Goal: Task Accomplishment & Management: Manage account settings

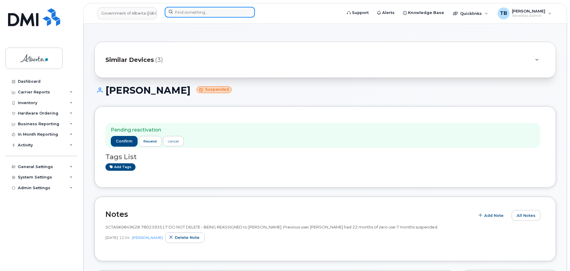
click at [177, 12] on input at bounding box center [210, 12] width 90 height 11
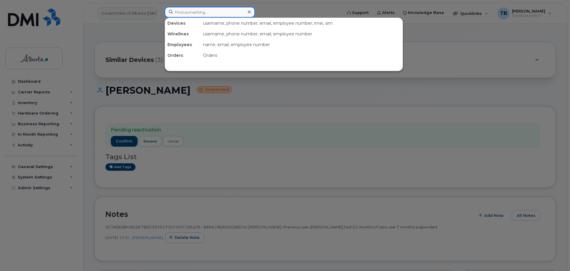
paste input "5873373253"
type input "5873373253"
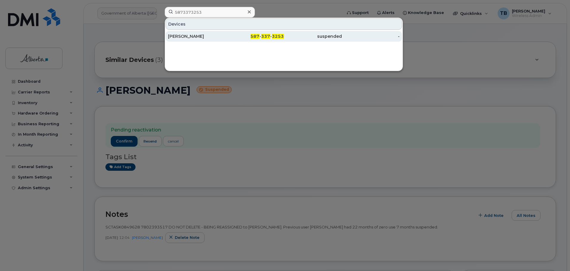
click at [186, 35] on div "[PERSON_NAME]" at bounding box center [197, 36] width 58 height 6
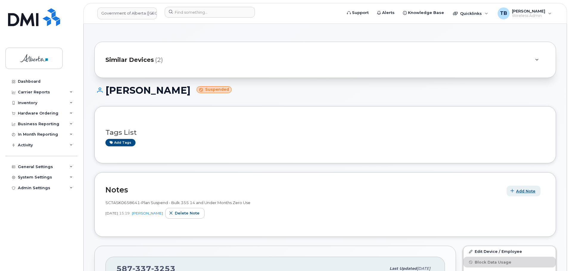
click at [517, 191] on span "Add Note" at bounding box center [525, 192] width 19 height 6
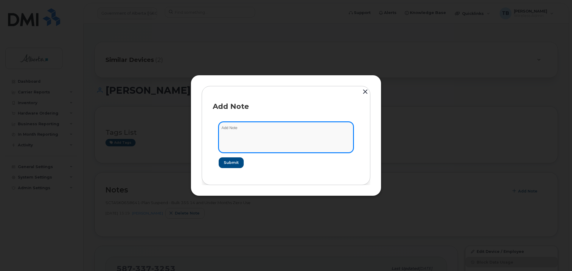
click at [258, 143] on textarea at bounding box center [286, 137] width 135 height 30
paste textarea "SCTASK0849008 5873373253 DO NOT DELETE - BEING REASSIGNED to [PERSON_NAME]. Pre…"
click at [232, 129] on textarea "SCTASK0849008 5873373253 DO NOT DELETE - BEING REASSIGNED to Yael Orsot. Previo…" at bounding box center [286, 137] width 135 height 30
click at [232, 129] on textarea "SCTASK0849008 5873373253 DO NOT DELETE - BEING REASSIGNED to [PERSON_NAME]. Pre…" at bounding box center [286, 137] width 135 height 30
type textarea "SCTASK0849008 5873373253 DO NOT DELETE - BEING REASSIGNED to [PERSON_NAME]. Pre…"
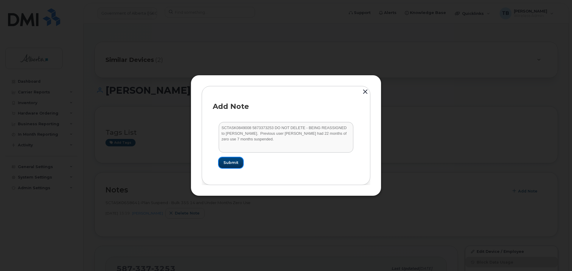
click at [232, 165] on span "Submit" at bounding box center [230, 163] width 15 height 6
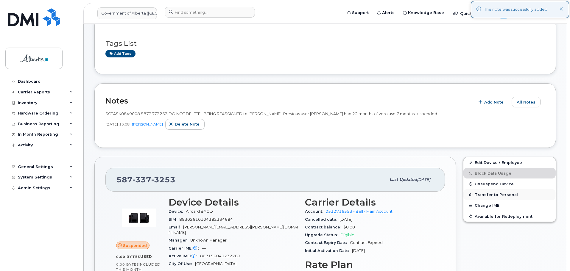
scroll to position [89, 0]
click at [486, 186] on span "Unsuspend Device" at bounding box center [494, 184] width 39 height 4
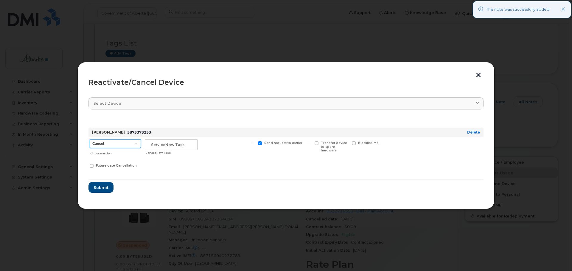
click at [124, 144] on select "Cancel Suspend - Extend Suspension Reactivate" at bounding box center [115, 143] width 51 height 9
select select "[object Object]"
click at [90, 139] on select "Cancel Suspend - Extend Suspension Reactivate" at bounding box center [115, 143] width 51 height 9
click at [168, 147] on input "text" at bounding box center [171, 144] width 53 height 11
paste input "SCTASK0849008"
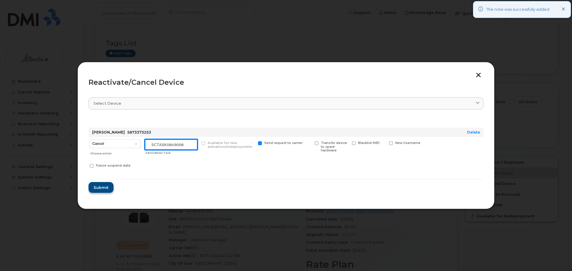
type input "SCTASK0849008"
click at [105, 187] on span "Submit" at bounding box center [100, 188] width 15 height 6
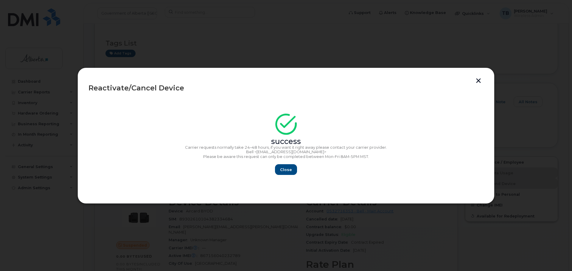
click at [333, 113] on section "success Carrier requests normally take 24–48 hours, if you want it right away p…" at bounding box center [285, 145] width 395 height 95
click at [287, 169] on span "Close" at bounding box center [286, 170] width 12 height 6
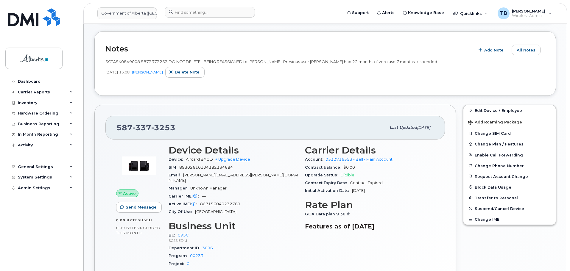
scroll to position [179, 0]
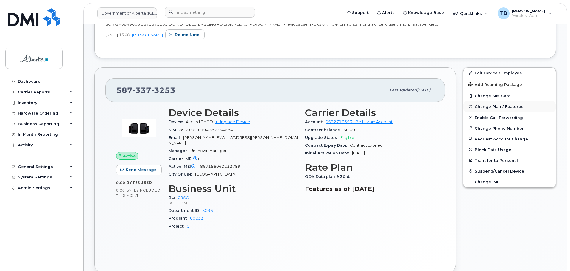
click at [485, 106] on span "Change Plan / Features" at bounding box center [499, 107] width 49 height 4
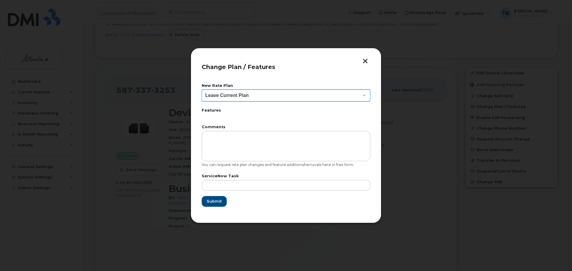
click at [218, 94] on select "Leave Current Plan GOA Data plan 9 30 d GOA–Unlimited Data Plan 9" at bounding box center [286, 96] width 169 height 12
drag, startPoint x: 171, startPoint y: 76, endPoint x: 265, endPoint y: 71, distance: 94.2
click at [173, 76] on div at bounding box center [286, 135] width 572 height 271
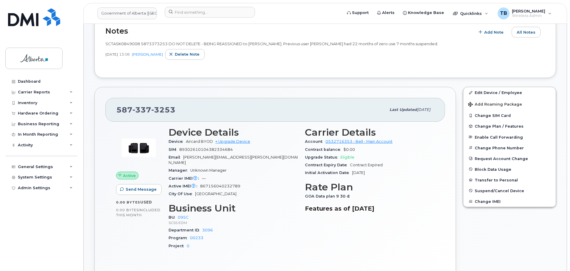
scroll to position [149, 0]
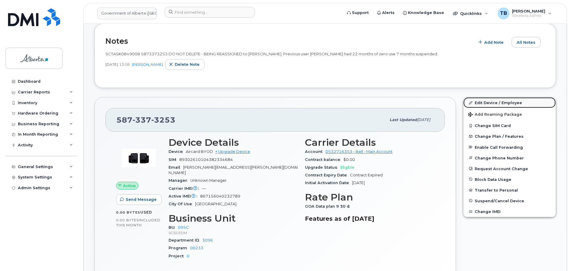
click at [493, 101] on link "Edit Device / Employee" at bounding box center [509, 102] width 92 height 11
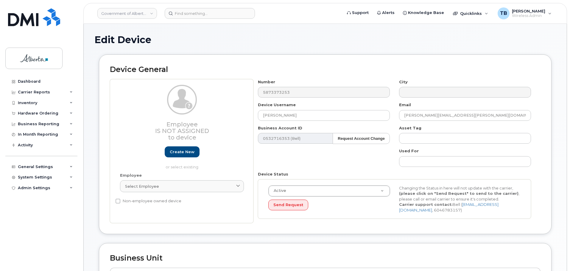
select select "4749748"
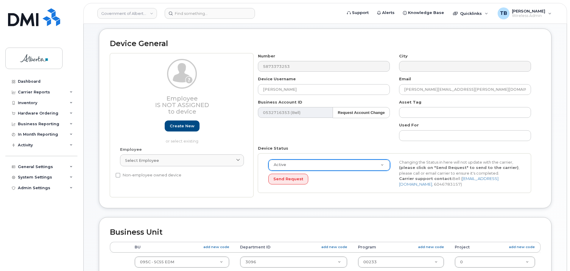
scroll to position [60, 0]
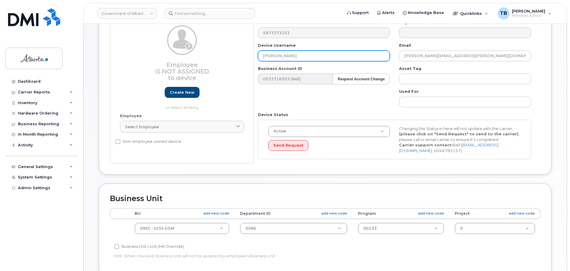
click at [289, 56] on input "[PERSON_NAME]" at bounding box center [324, 56] width 132 height 11
paste input "[PERSON_NAME]"
type input "[PERSON_NAME]"
drag, startPoint x: 460, startPoint y: 57, endPoint x: 375, endPoint y: 57, distance: 85.5
click at [375, 57] on div "Number 5873373253 City Device Username Yael Orsot Email sharon.budgell@gov.ab.c…" at bounding box center [394, 92] width 282 height 144
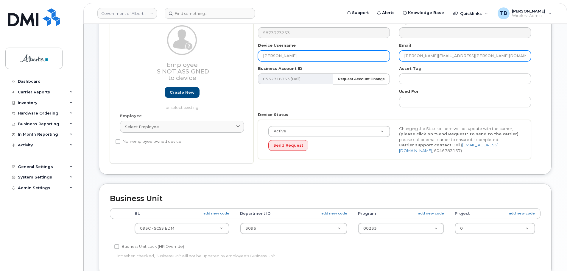
paste input "yael.orsot"
type input "yael.orsot@gov.ab.ca"
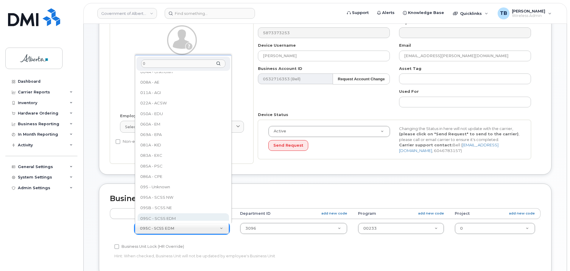
scroll to position [0, 0]
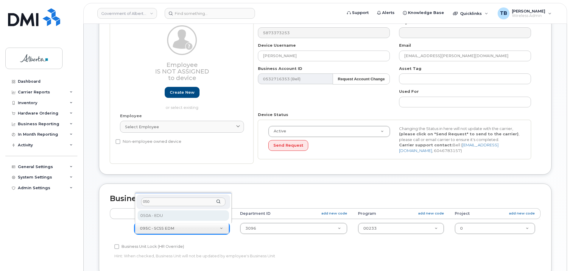
type input "050"
select select "4749738"
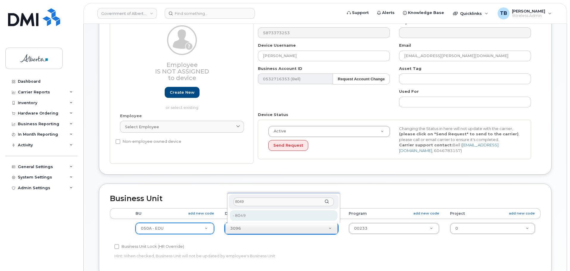
type input "8049"
type input "4753066"
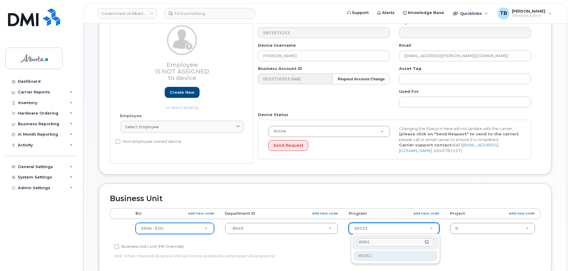
type input "80061"
type input "4753646"
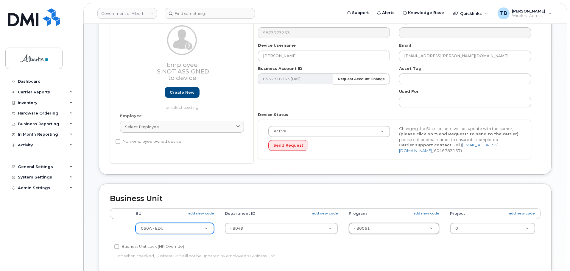
click at [320, 247] on div "Business Unit Lock (HR Override)" at bounding box center [253, 246] width 278 height 7
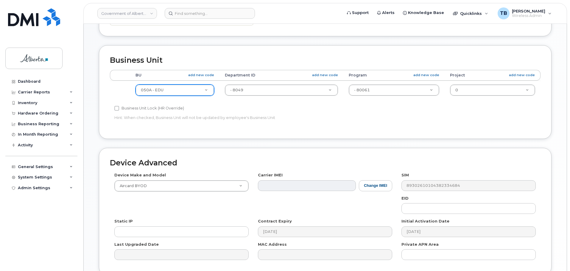
scroll to position [208, 0]
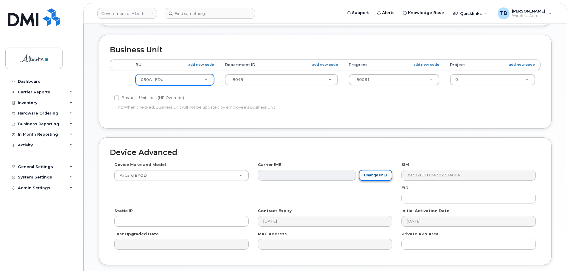
click at [380, 180] on button "Change IMEI" at bounding box center [375, 175] width 33 height 11
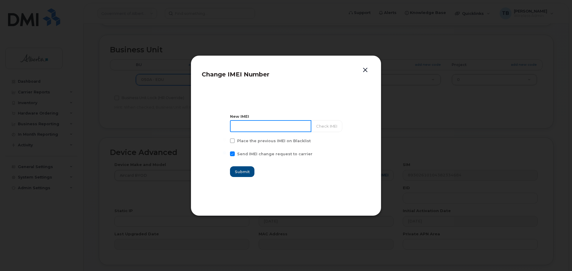
click at [256, 124] on input at bounding box center [270, 126] width 81 height 12
paste input "355616305872321"
type input "355616305872321"
click at [322, 128] on button "Check IMEI" at bounding box center [326, 126] width 31 height 12
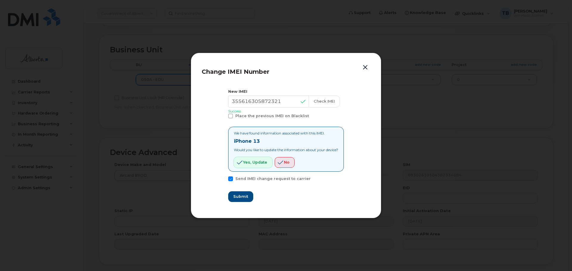
click at [252, 164] on span "Yes, update" at bounding box center [255, 163] width 24 height 6
click at [239, 197] on span "Submit" at bounding box center [240, 197] width 15 height 6
click at [362, 67] on button "button" at bounding box center [365, 67] width 9 height 8
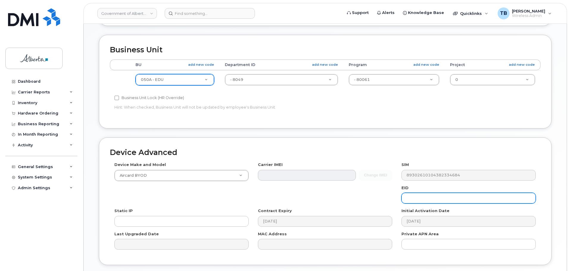
drag, startPoint x: 418, startPoint y: 200, endPoint x: 421, endPoint y: 197, distance: 3.8
click at [418, 200] on input "text" at bounding box center [468, 198] width 134 height 11
paste input "89049032007008882600121198480410"
type input "89049032007008882600121198480410"
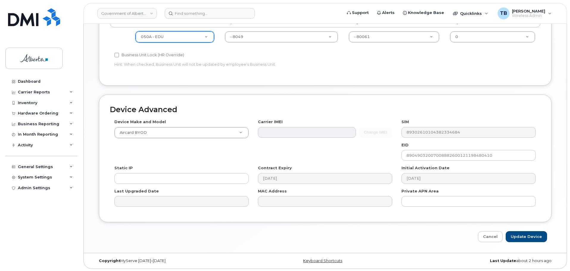
scroll to position [252, 0]
click at [528, 236] on input "Update Device" at bounding box center [526, 236] width 41 height 11
type input "Saving..."
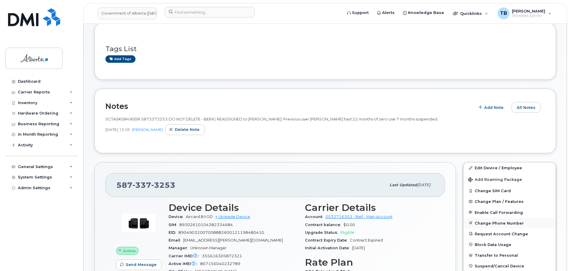
scroll to position [89, 0]
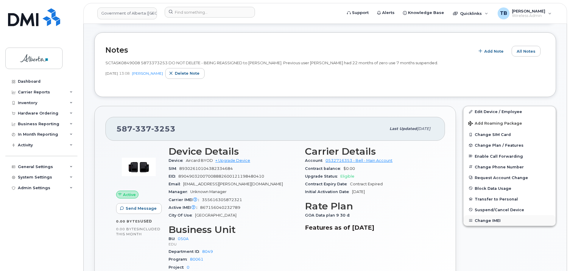
click at [487, 220] on button "Change IMEI" at bounding box center [509, 220] width 92 height 11
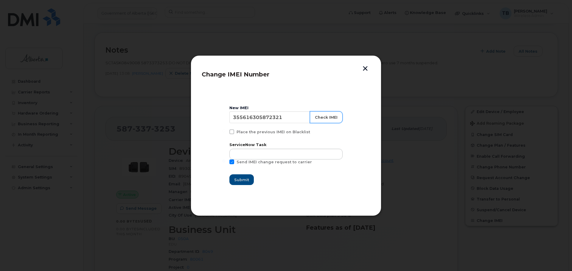
click at [321, 114] on button "Check IMEI" at bounding box center [326, 117] width 33 height 12
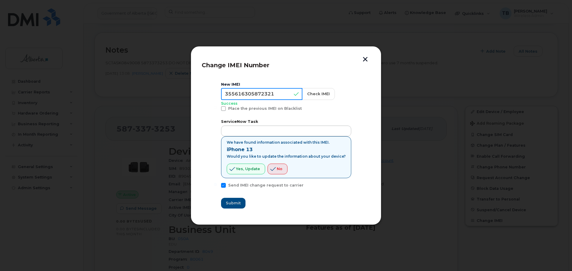
drag, startPoint x: 286, startPoint y: 92, endPoint x: 241, endPoint y: 94, distance: 45.6
click at [241, 94] on input "355616305872321" at bounding box center [261, 94] width 81 height 12
paste input "198362"
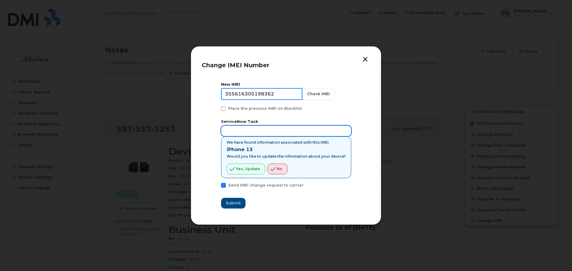
type input "355616305198362"
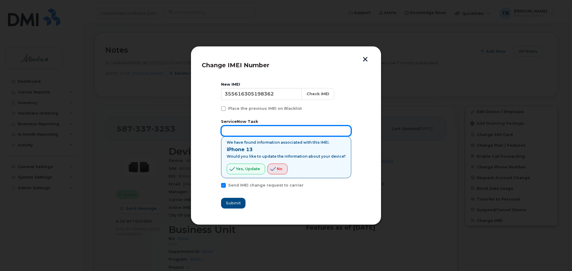
click at [234, 134] on input "text" at bounding box center [286, 131] width 130 height 11
click at [244, 128] on input "text" at bounding box center [286, 131] width 130 height 11
paste input "SCTASK0849008"
type input "SCTASK0849008"
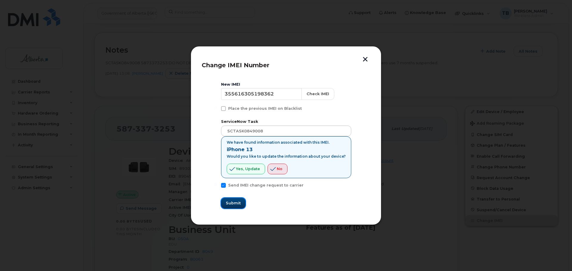
click at [238, 205] on span "Submit" at bounding box center [233, 203] width 15 height 6
click at [252, 171] on span "Yes, update" at bounding box center [248, 169] width 24 height 6
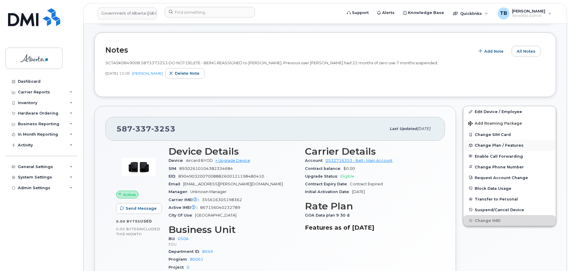
click at [484, 147] on span "Change Plan / Features" at bounding box center [499, 145] width 49 height 4
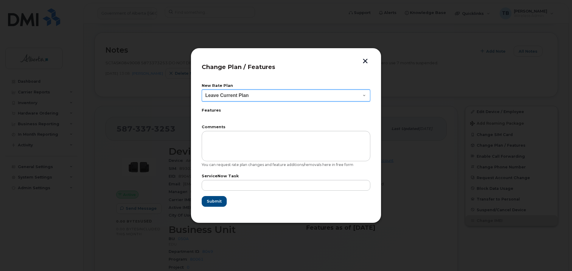
click at [219, 95] on select "Leave Current Plan GOA Data plan 9 30 d GOA–Unlimited Data Plan 9" at bounding box center [286, 96] width 169 height 12
click at [159, 88] on div at bounding box center [286, 135] width 572 height 271
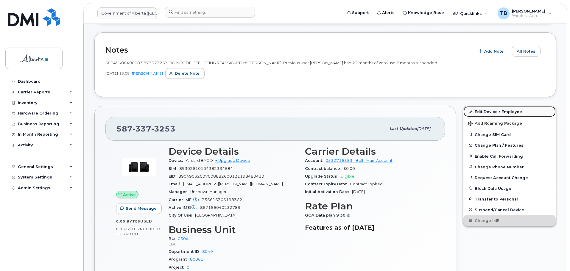
click at [504, 111] on link "Edit Device / Employee" at bounding box center [509, 111] width 92 height 11
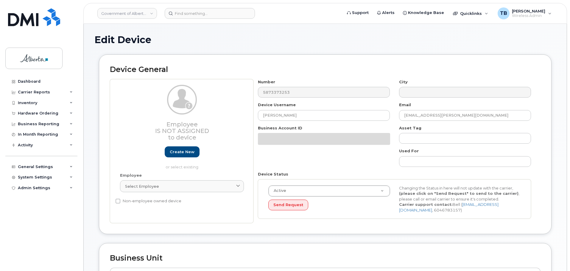
select select "4749738"
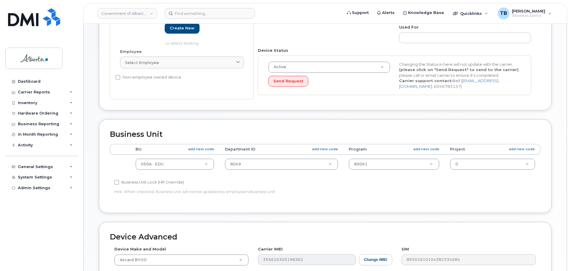
scroll to position [179, 0]
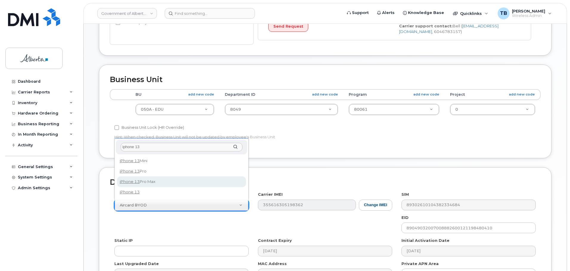
type input "iphone 13"
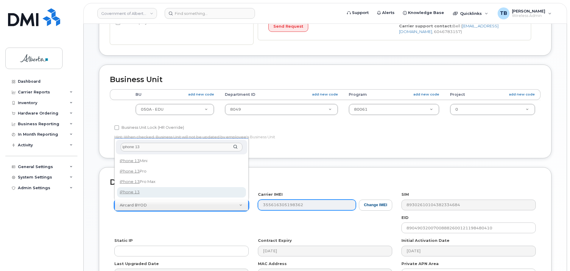
select select "2612"
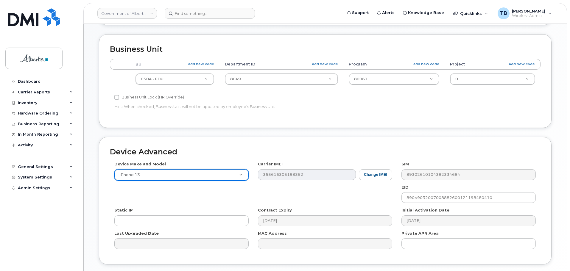
scroll to position [252, 0]
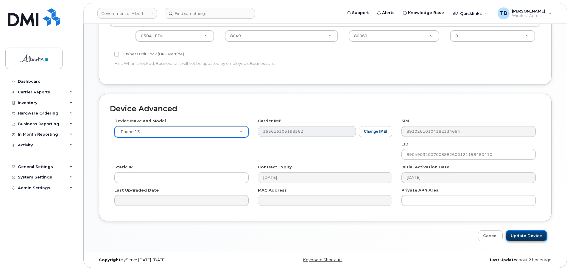
click at [523, 238] on input "Update Device" at bounding box center [526, 236] width 41 height 11
type input "Saving..."
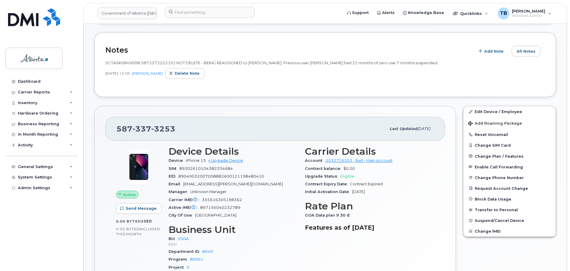
scroll to position [84, 0]
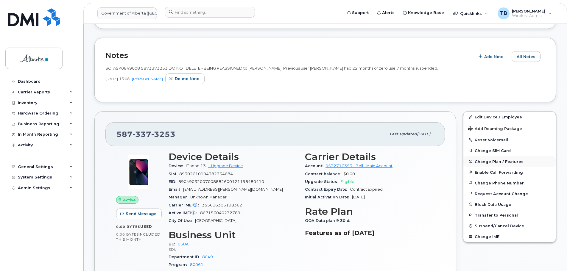
click at [485, 163] on span "Change Plan / Features" at bounding box center [499, 161] width 49 height 4
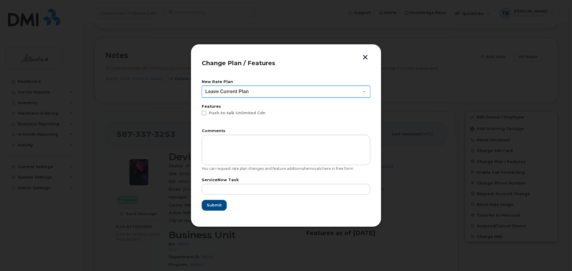
click at [253, 89] on select "Leave Current Plan GOA - Voice Plan 5 GOA Unlimited Smartphone 14 GOA-Voice Pla…" at bounding box center [286, 92] width 169 height 12
select select "1146989"
click at [202, 86] on select "Leave Current Plan GOA - Voice Plan 5 GOA Unlimited Smartphone 14 GOA-Voice Pla…" at bounding box center [286, 92] width 169 height 12
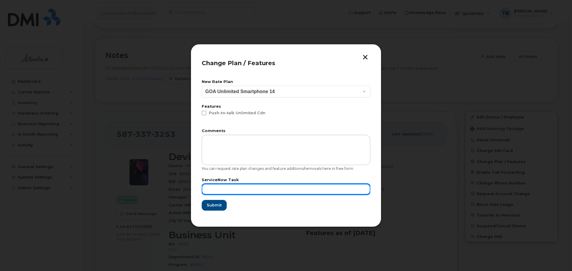
click at [214, 193] on input "text" at bounding box center [286, 189] width 169 height 11
paste input "SCTASK0849008"
type input "SCTASK0849008"
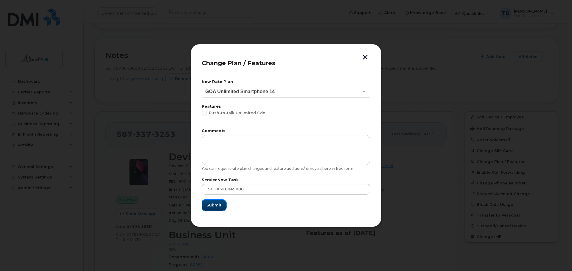
click at [211, 204] on span "Submit" at bounding box center [213, 206] width 15 height 6
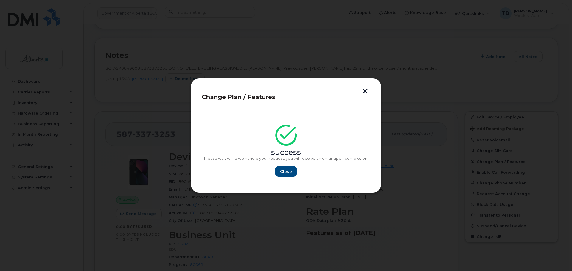
click at [367, 95] on header "Change Plan / Features" at bounding box center [286, 99] width 169 height 20
click at [363, 91] on button "button" at bounding box center [365, 92] width 9 height 6
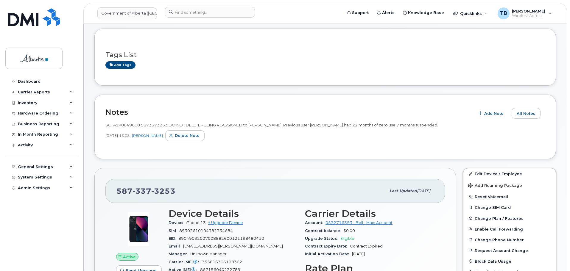
scroll to position [24, 0]
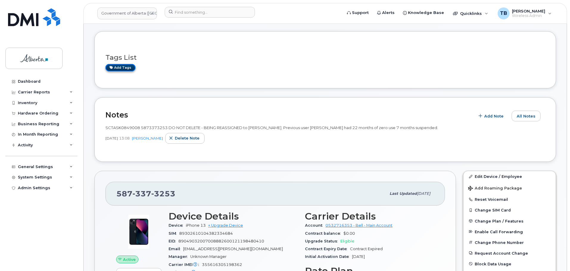
click at [115, 69] on link "Add tags" at bounding box center [120, 67] width 30 height 7
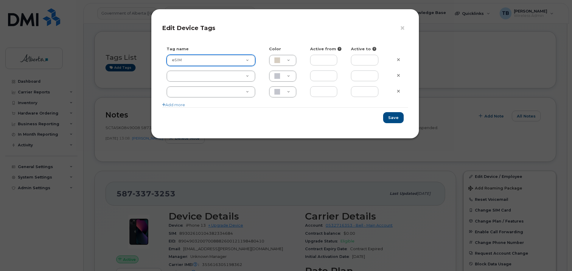
type input "eSIM"
type input "D6CDC1"
click at [399, 116] on button "Save" at bounding box center [393, 117] width 21 height 11
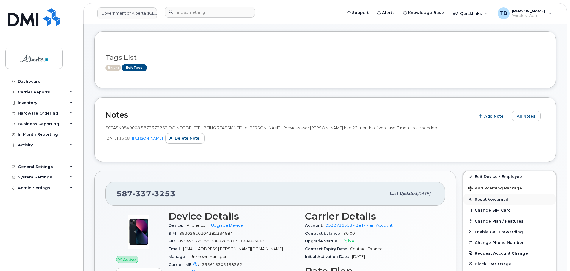
click at [487, 203] on button "Reset Voicemail" at bounding box center [509, 199] width 92 height 11
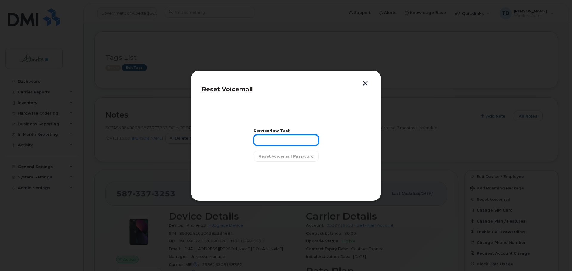
click at [272, 138] on input "text" at bounding box center [285, 140] width 65 height 11
paste input "SCTASK0849008"
type input "SCTASK0849008"
click at [286, 153] on button "Reset Voicemail Password" at bounding box center [285, 156] width 65 height 11
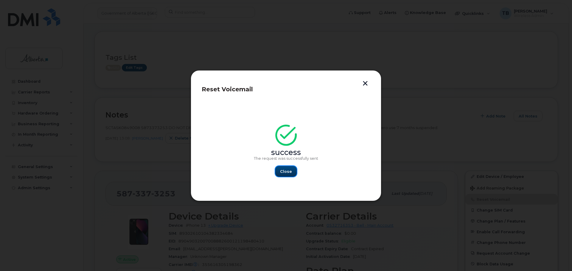
click at [286, 171] on span "Close" at bounding box center [286, 172] width 12 height 6
